Goal: Complete application form

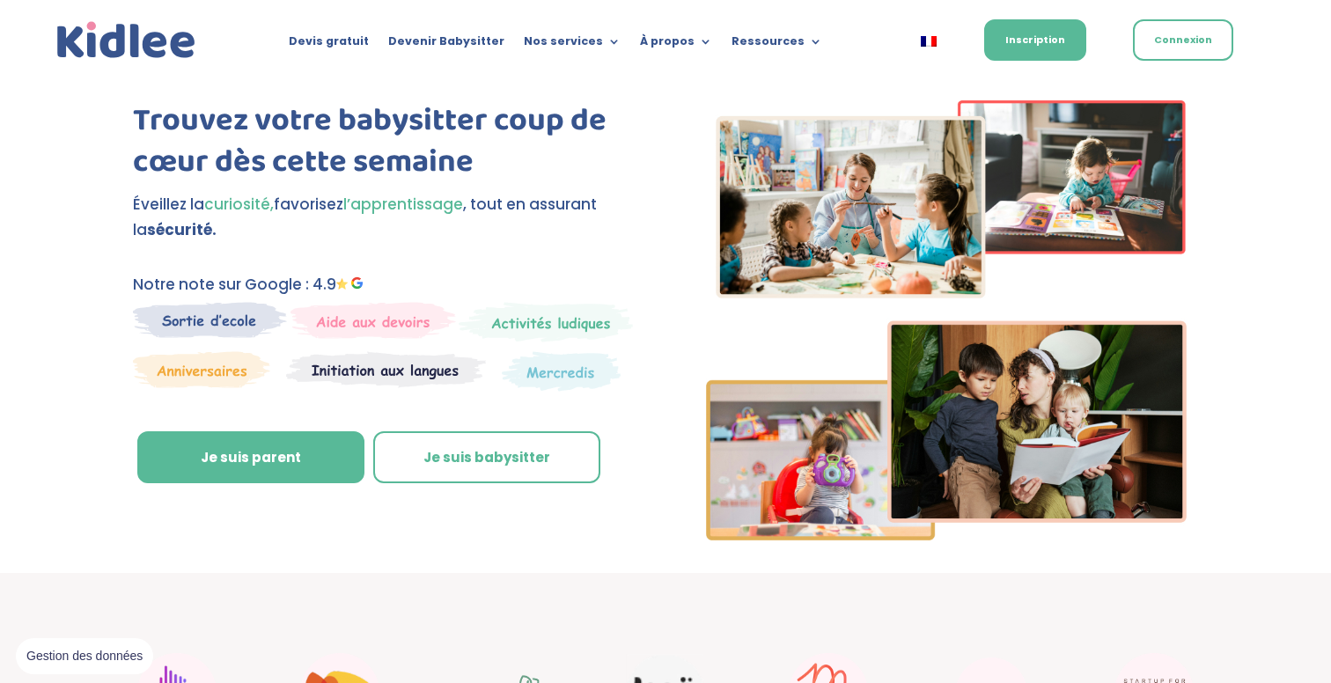
scroll to position [51, 0]
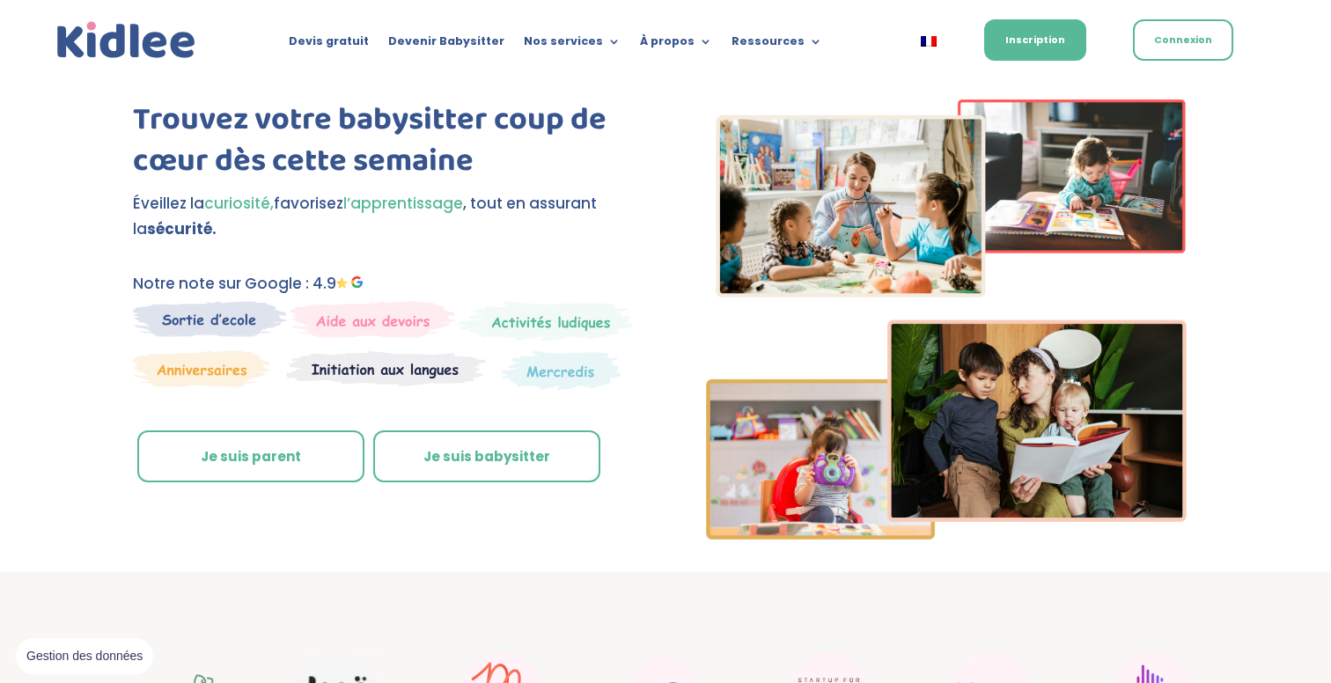
click at [273, 463] on link "Je suis parent" at bounding box center [250, 457] width 227 height 53
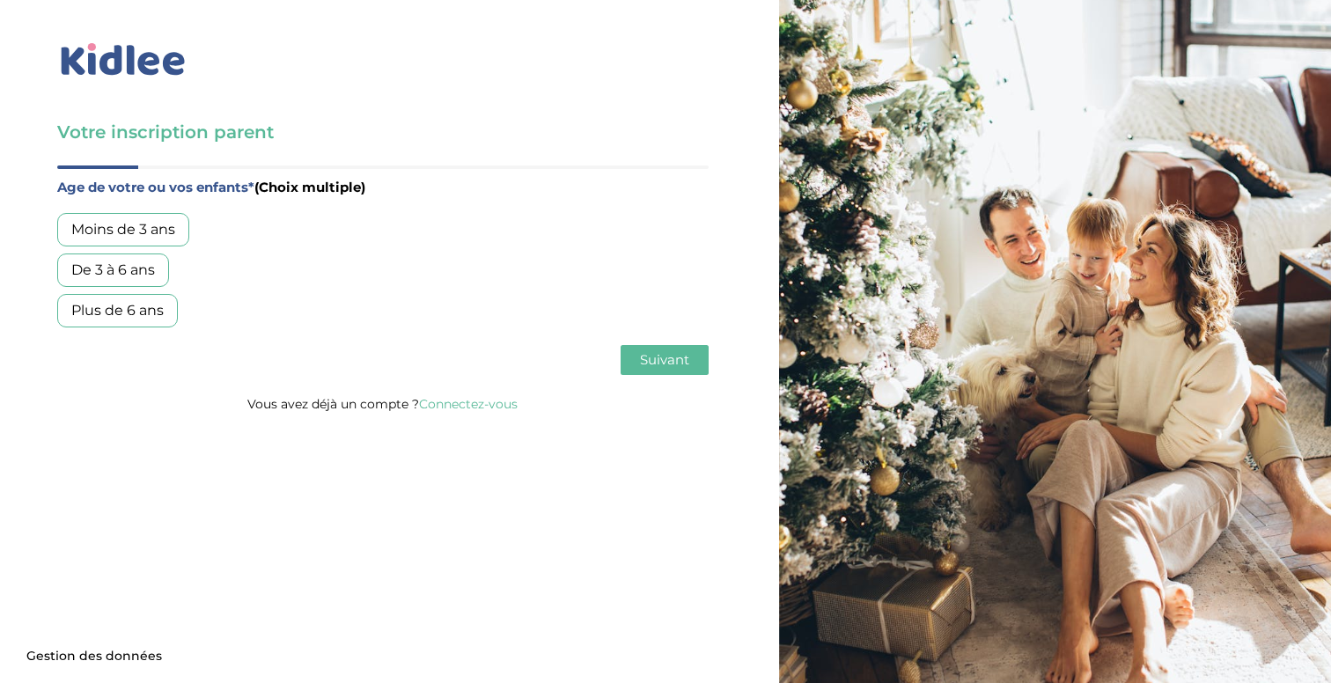
click at [147, 273] on div "De 3 à 6 ans" at bounding box center [113, 270] width 112 height 33
click at [653, 356] on span "Suivant" at bounding box center [664, 359] width 49 height 17
click at [130, 221] on div "Garde régulière" at bounding box center [125, 229] width 137 height 33
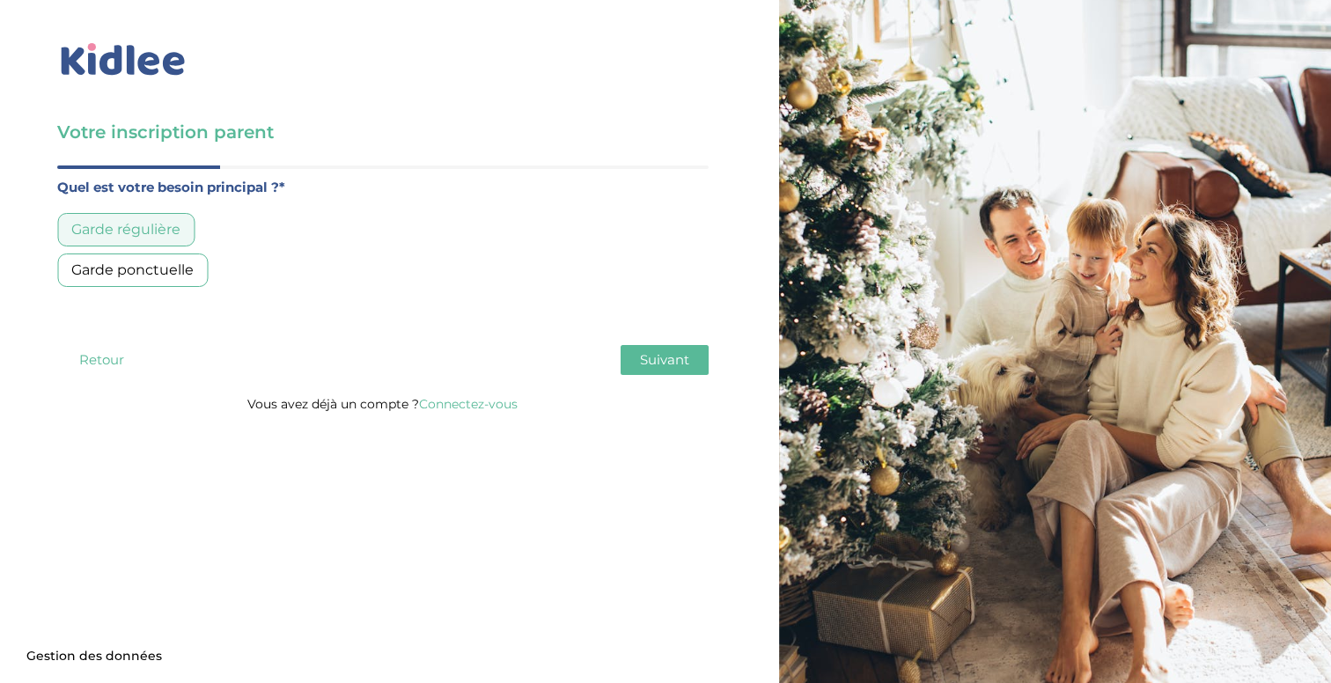
click at [657, 357] on span "Suivant" at bounding box center [664, 359] width 49 height 17
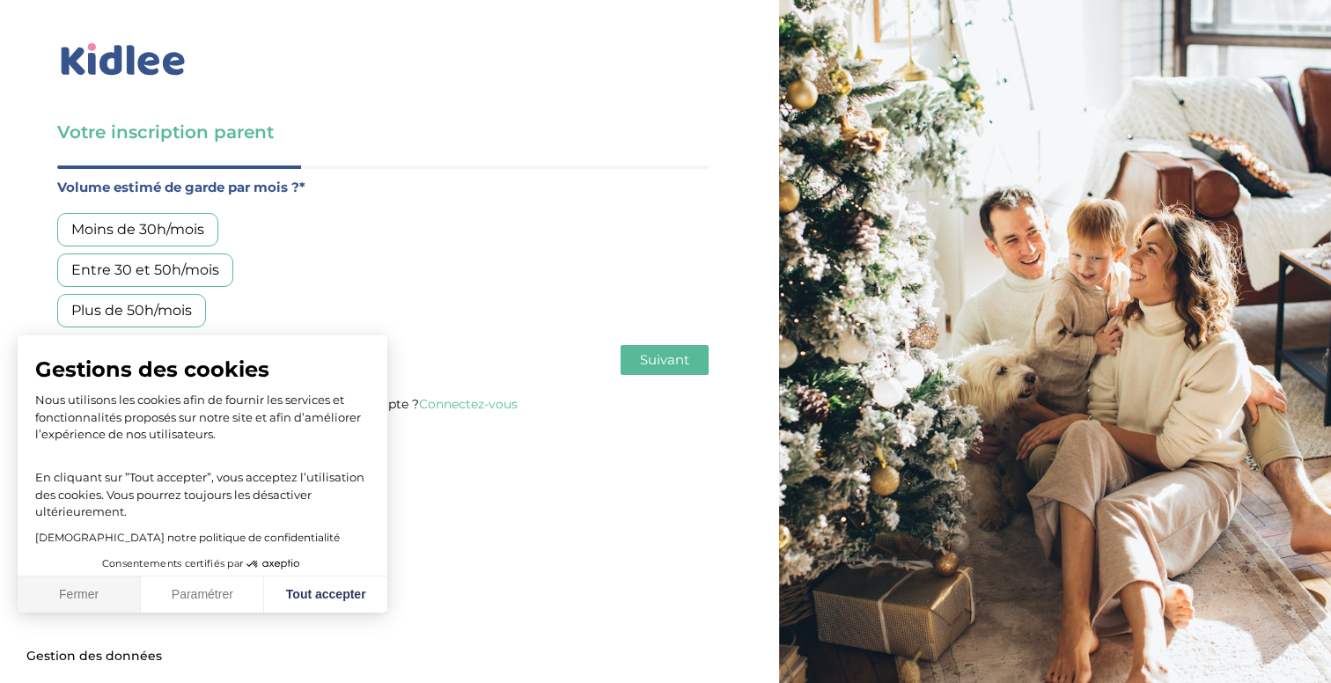
click at [59, 583] on button "Fermer" at bounding box center [79, 595] width 123 height 37
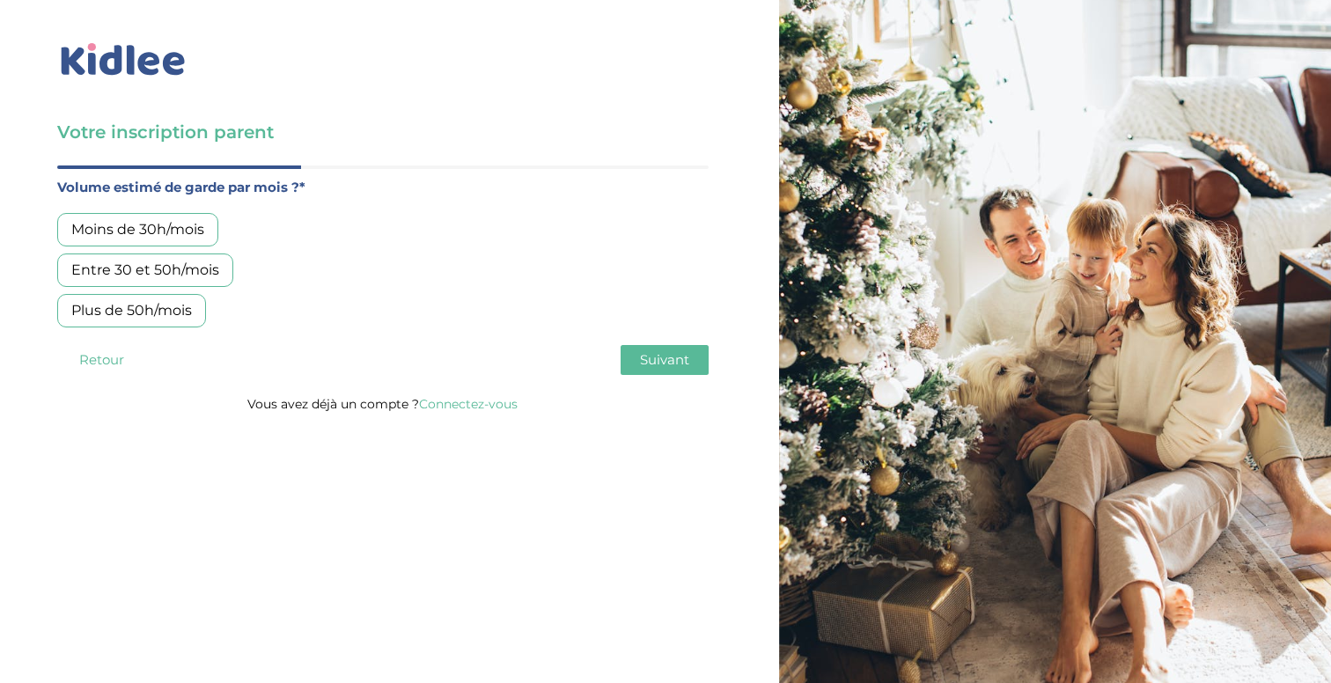
click at [181, 311] on div "Plus de 50h/mois" at bounding box center [131, 310] width 149 height 33
click at [640, 341] on div "Age de votre ou vos enfants* (Choix multiple) Moins de 3 ans De 3 à 6 ans Plus …" at bounding box center [383, 279] width 652 height 227
click at [640, 353] on span "Suivant" at bounding box center [664, 359] width 49 height 17
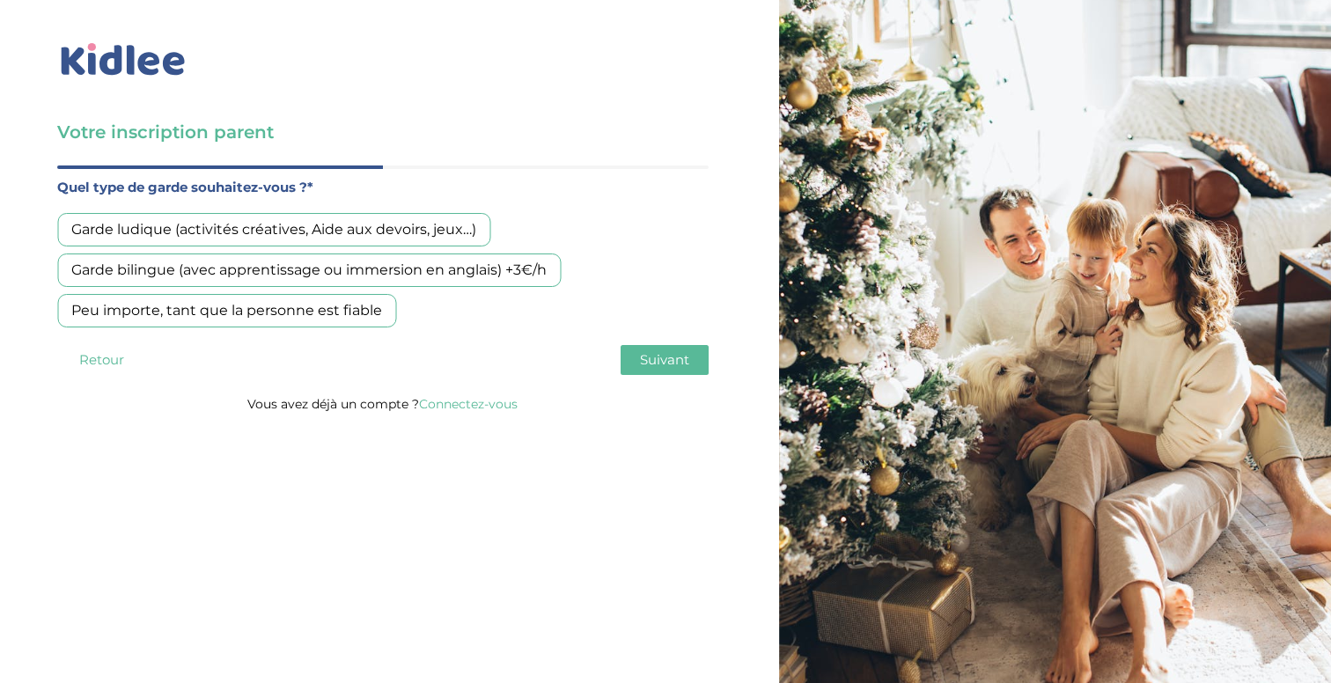
click at [293, 308] on div "Peu importe, tant que la personne est fiable" at bounding box center [226, 310] width 339 height 33
click at [670, 370] on button "Suivant" at bounding box center [665, 360] width 88 height 30
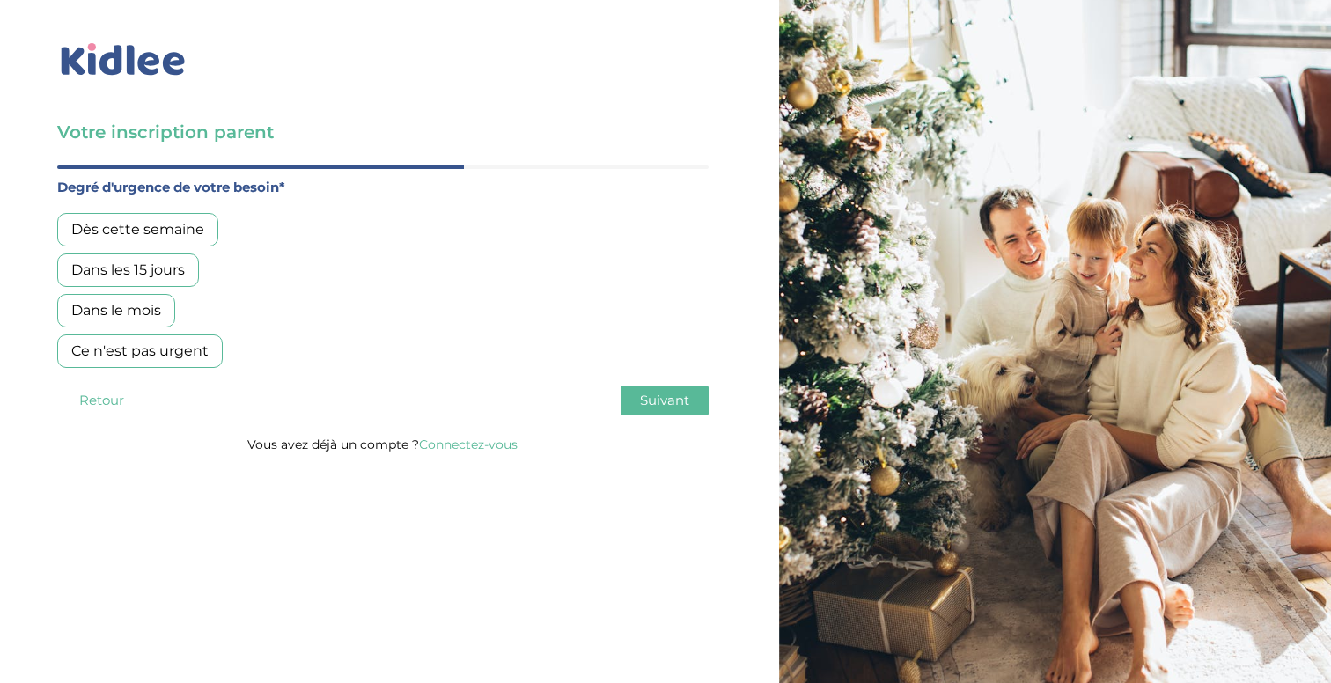
click at [148, 263] on div "Dans les 15 jours" at bounding box center [128, 270] width 142 height 33
click at [74, 299] on div "Dans le mois" at bounding box center [116, 310] width 118 height 33
click at [698, 395] on button "Suivant" at bounding box center [665, 401] width 88 height 30
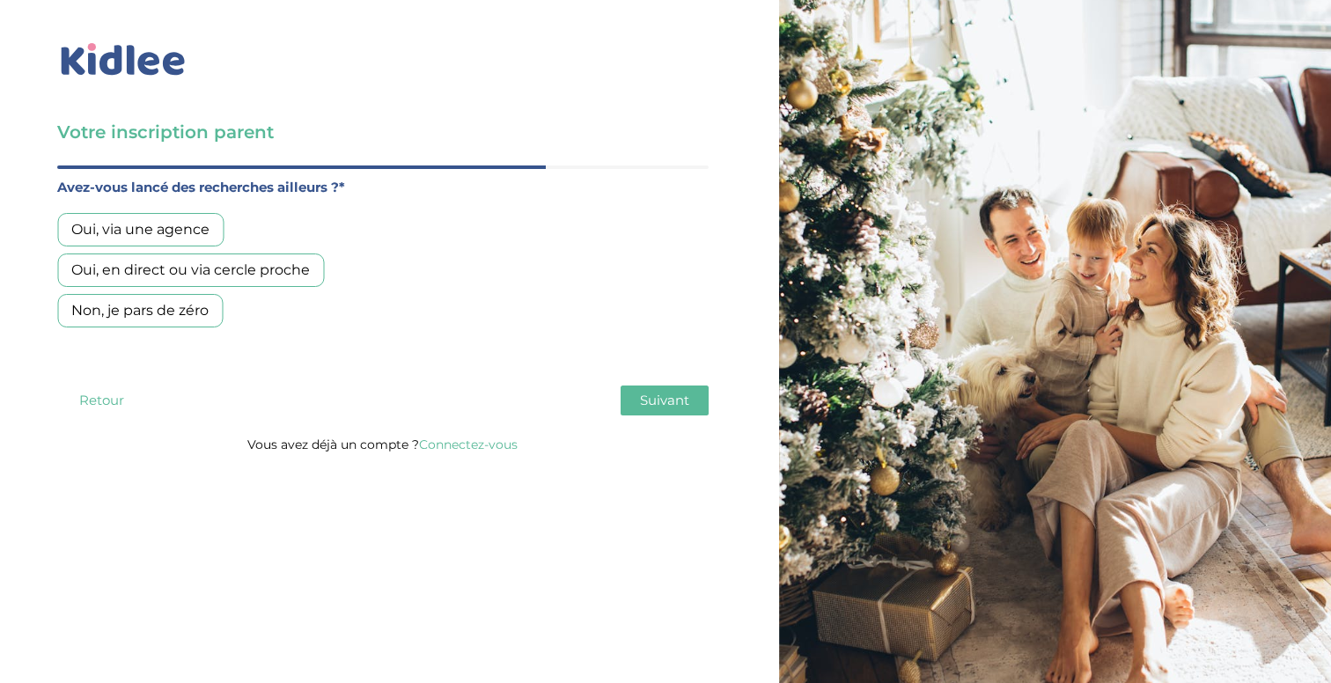
click at [183, 304] on div "Non, je pars de zéro" at bounding box center [140, 310] width 166 height 33
click at [658, 404] on span "Suivant" at bounding box center [664, 400] width 49 height 17
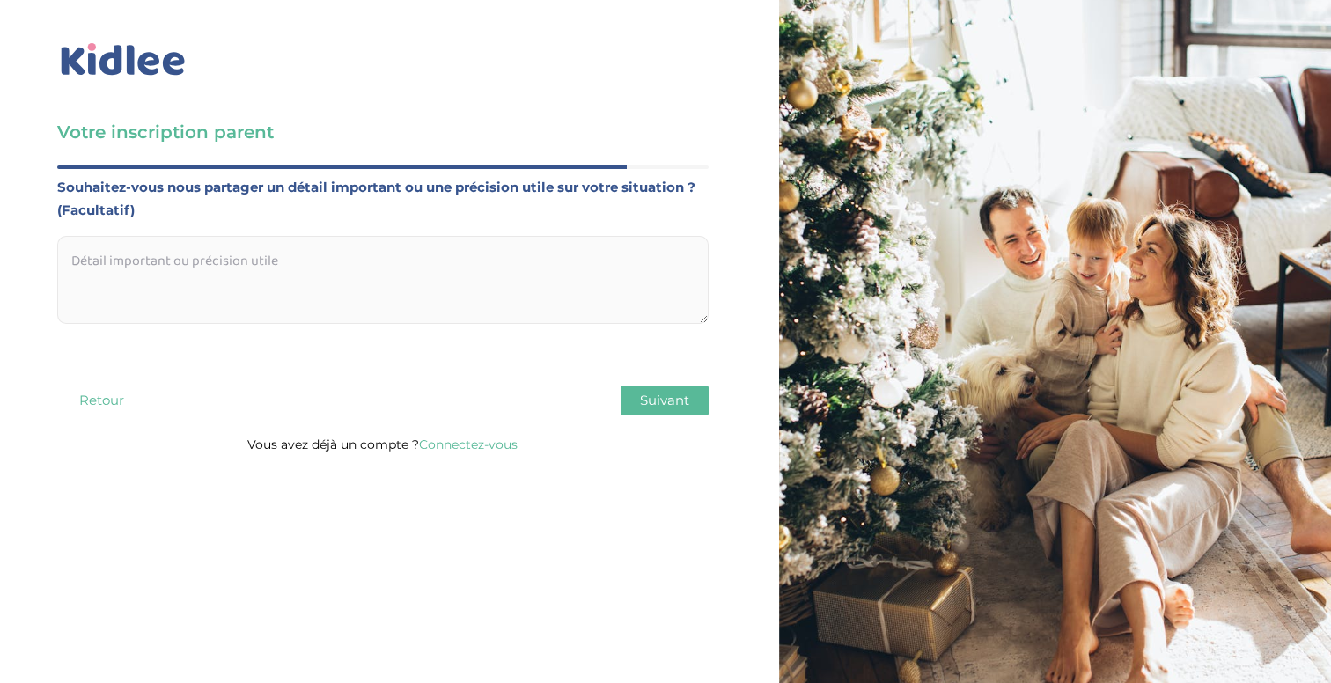
click at [86, 63] on img at bounding box center [123, 60] width 132 height 41
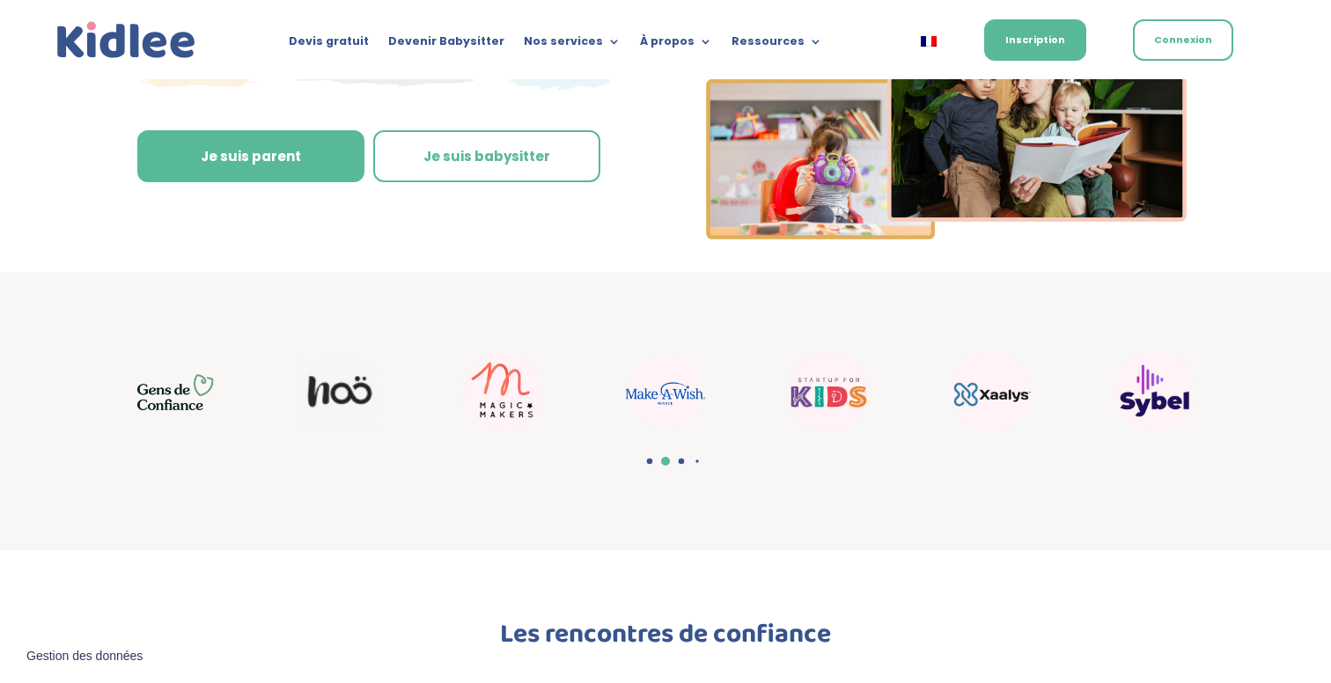
scroll to position [382, 0]
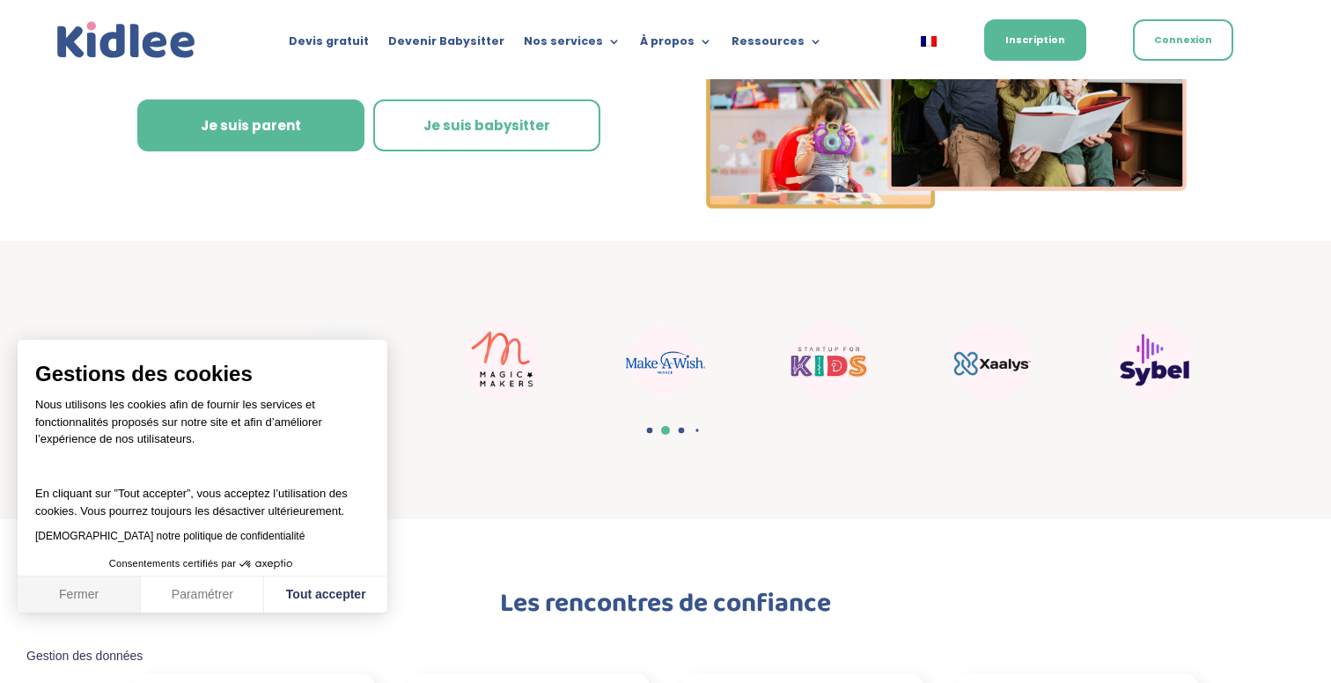
click at [122, 599] on button "Fermer" at bounding box center [79, 595] width 123 height 37
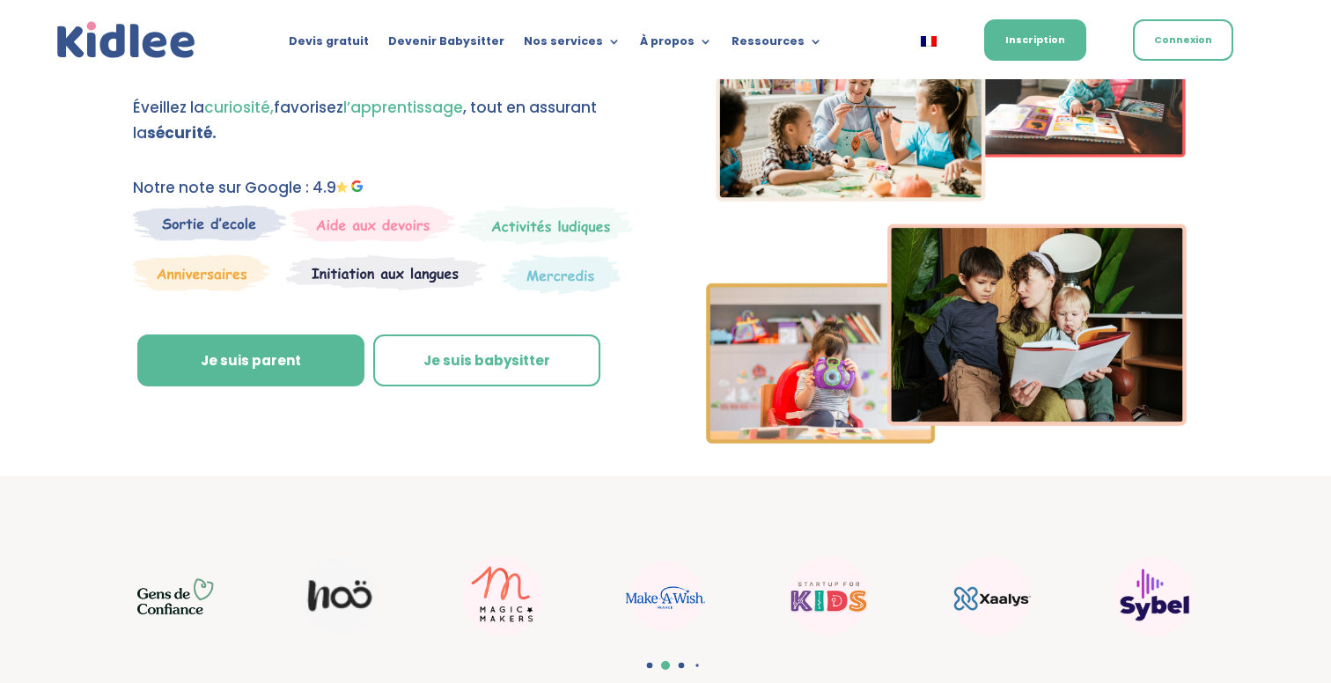
scroll to position [0, 0]
